Goal: Task Accomplishment & Management: Complete application form

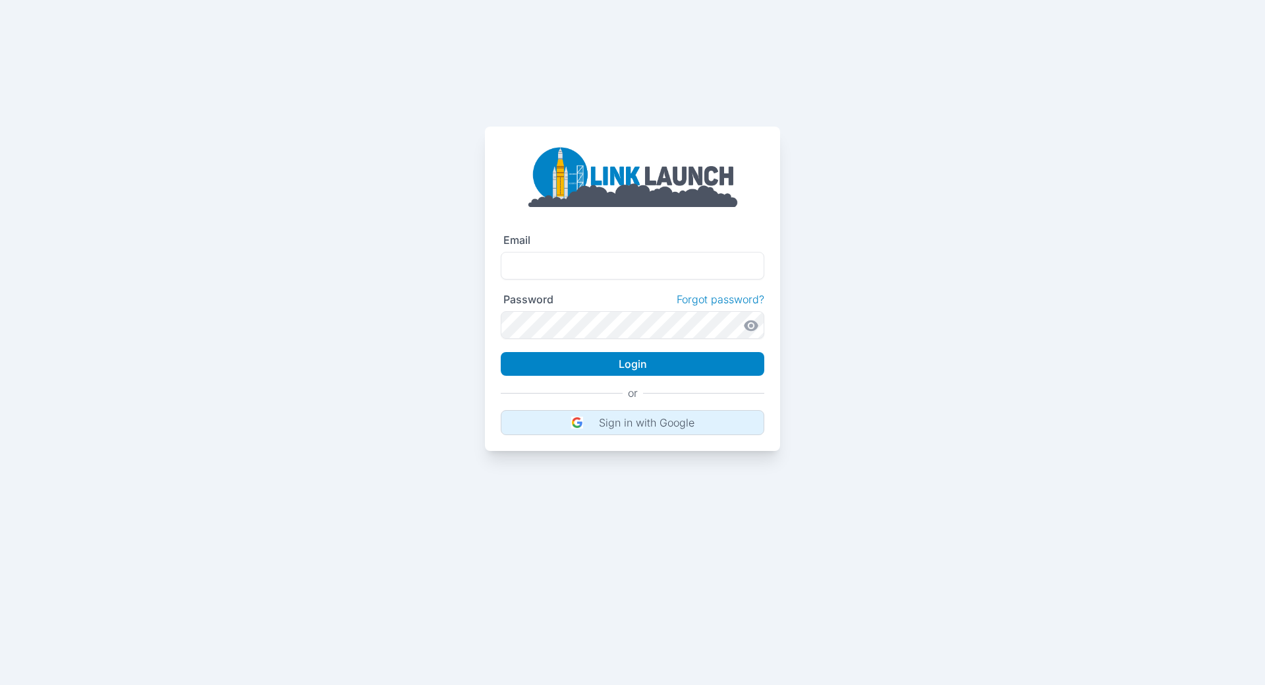
click at [620, 426] on p "Sign in with Google" at bounding box center [647, 422] width 96 height 13
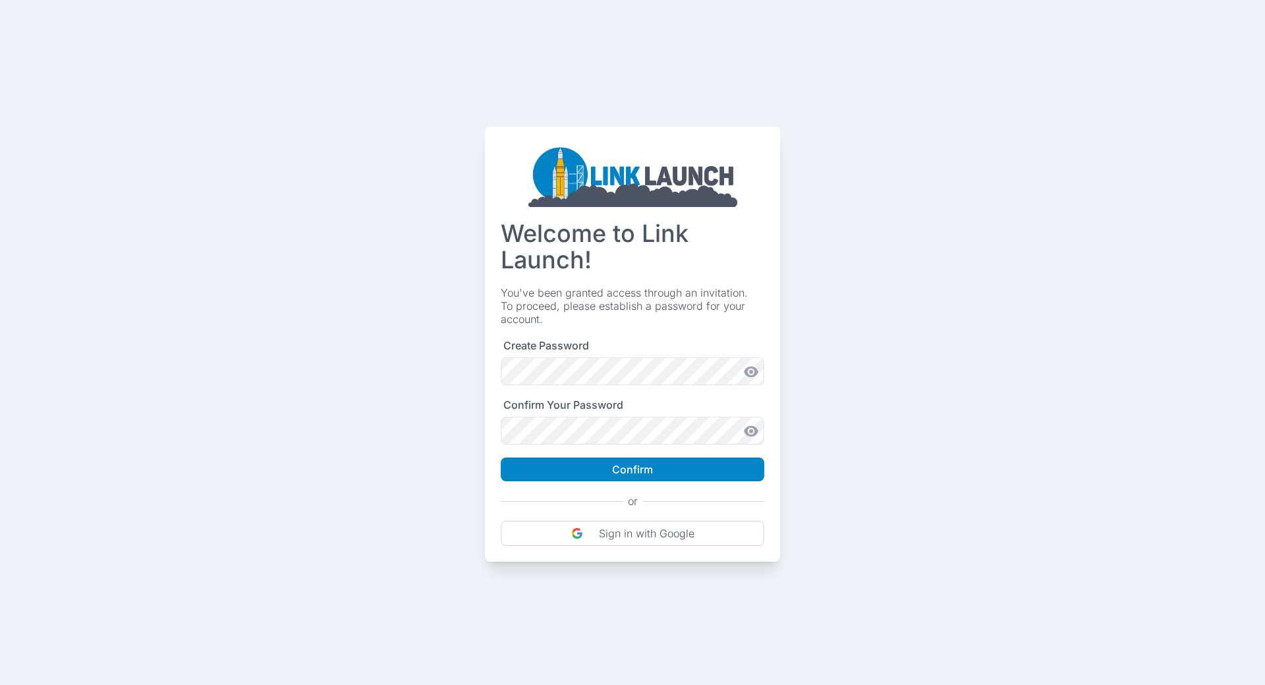
click at [751, 374] on icon at bounding box center [751, 372] width 4 height 4
click at [747, 432] on icon at bounding box center [751, 431] width 14 height 11
click at [496, 443] on div "Welcome to Link Launch! You've been granted access through an invitation. To pr…" at bounding box center [632, 344] width 295 height 435
click at [637, 477] on button "Confirm" at bounding box center [633, 469] width 264 height 24
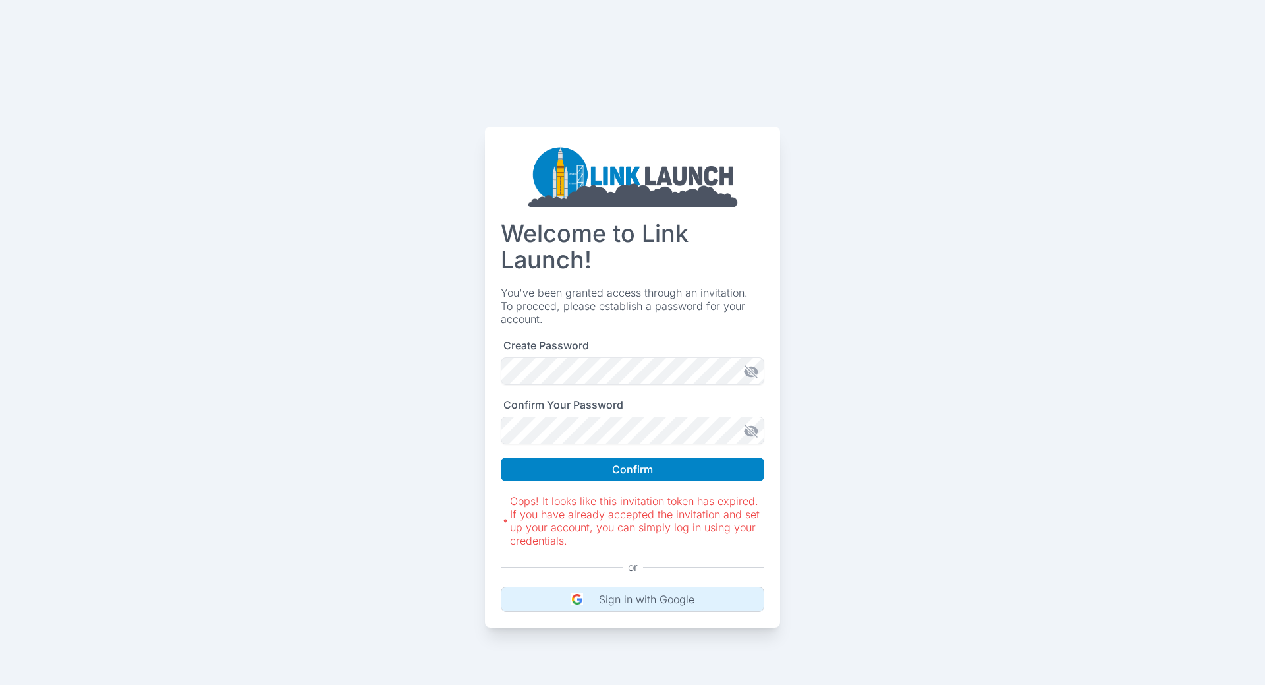
click at [637, 588] on button "Sign in with Google" at bounding box center [633, 598] width 264 height 25
click at [649, 592] on button "Sign in with Google" at bounding box center [633, 598] width 264 height 25
click at [631, 185] on img at bounding box center [632, 174] width 211 height 65
